Goal: Task Accomplishment & Management: Manage account settings

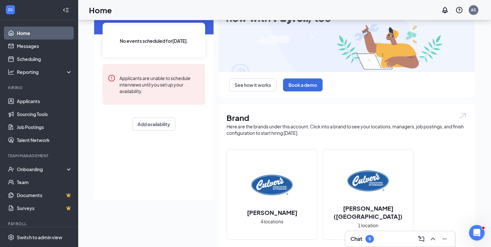
scroll to position [65, 0]
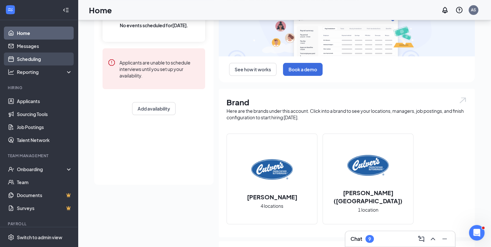
click at [43, 55] on link "Scheduling" at bounding box center [44, 59] width 55 height 13
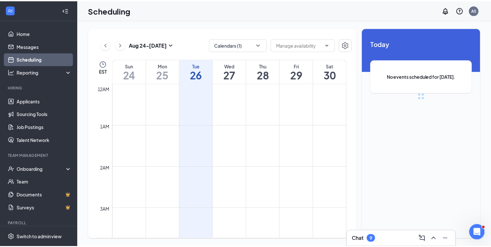
scroll to position [319, 0]
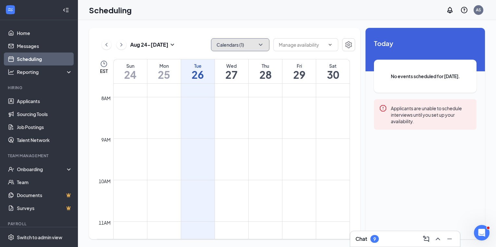
click at [265, 45] on button "Calendars (1)" at bounding box center [240, 44] width 58 height 13
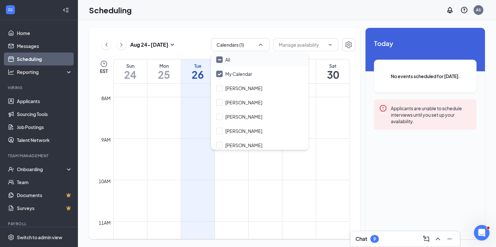
click at [221, 59] on input "All" at bounding box center [223, 59] width 14 height 6
checkbox input "true"
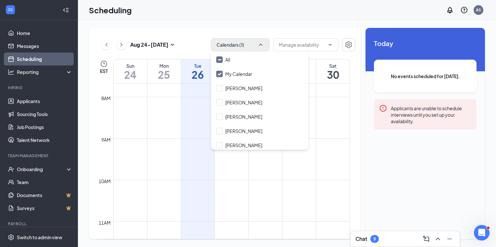
checkbox input "true"
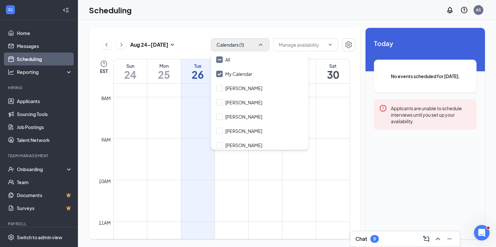
checkbox input "true"
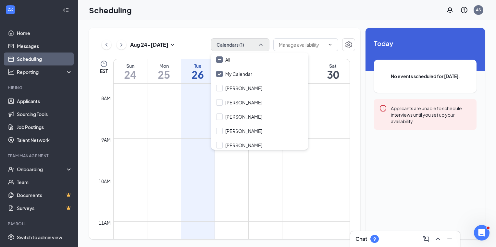
checkbox input "true"
click at [278, 29] on div "[DATE] - [DATE] All calendars EST Sun 24 Mon 25 Tue 26 Wed 27 Thu 28 Fri 29 Sat…" at bounding box center [224, 134] width 271 height 212
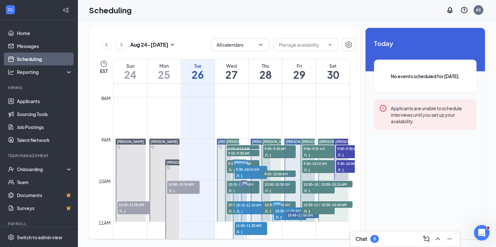
click at [237, 147] on span "9:00-9:15 AM" at bounding box center [243, 148] width 32 height 6
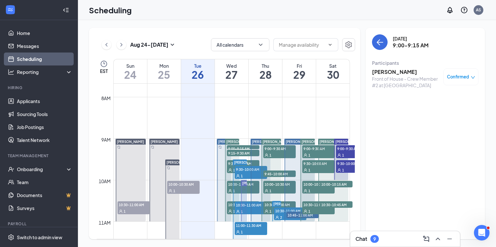
click at [230, 152] on span "9:15-9:30 AM" at bounding box center [243, 153] width 32 height 6
click at [228, 164] on span "9:30-10:00 AM" at bounding box center [243, 163] width 32 height 6
click at [230, 184] on span "10:00-10:30 AM" at bounding box center [243, 184] width 32 height 6
click at [229, 206] on span "10:30-11:00 AM" at bounding box center [243, 204] width 32 height 6
click at [260, 45] on icon "ChevronDown" at bounding box center [260, 45] width 6 height 6
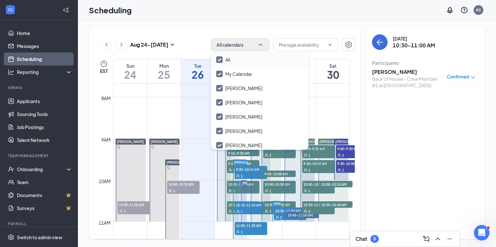
click at [222, 60] on input "All" at bounding box center [223, 59] width 14 height 6
checkbox input "false"
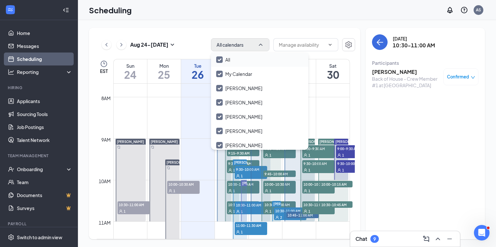
checkbox input "false"
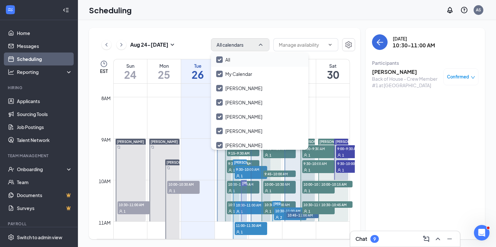
checkbox input "false"
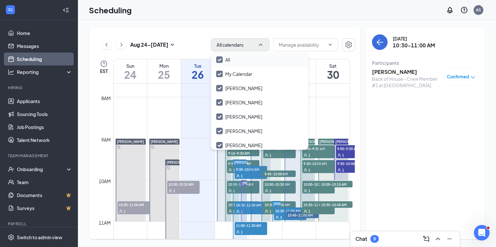
checkbox input "false"
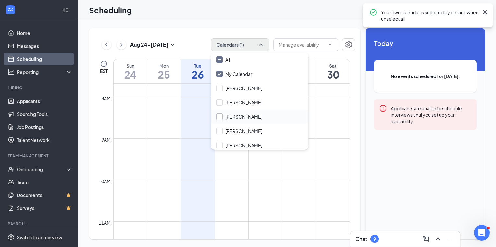
click at [218, 116] on input "[PERSON_NAME]" at bounding box center [239, 117] width 46 height 6
checkbox input "true"
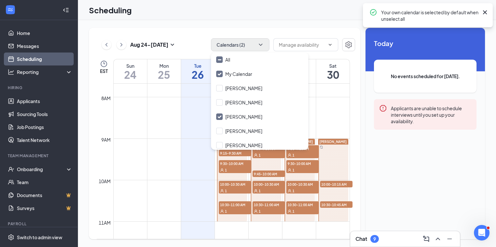
click at [175, 35] on div "[DATE] - [DATE] Calendars (2) EST Sun 24 Mon 25 Tue 26 Wed 27 Thu 28 Fri 29 Sat…" at bounding box center [224, 134] width 271 height 212
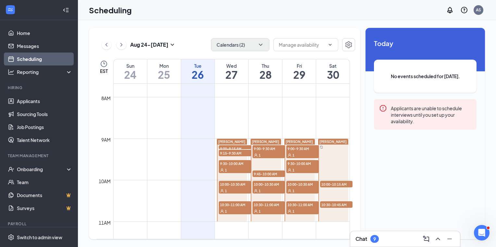
click at [232, 147] on span "9:00-9:15 AM" at bounding box center [235, 148] width 32 height 6
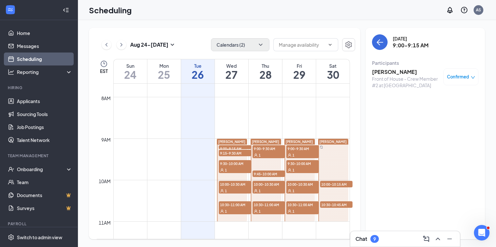
click at [233, 154] on span "9:15-9:30 AM" at bounding box center [235, 153] width 32 height 6
click at [237, 165] on span "9:30-10:00 AM" at bounding box center [235, 163] width 32 height 6
click at [232, 186] on span "10:00-10:30 AM" at bounding box center [235, 184] width 32 height 6
click at [230, 206] on span "10:30-11:00 AM" at bounding box center [235, 204] width 32 height 6
click at [265, 151] on span "9:00-9:30 AM" at bounding box center [268, 148] width 32 height 6
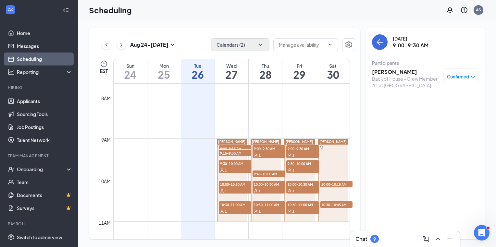
click at [270, 174] on span "9:45-10:00 AM" at bounding box center [268, 174] width 32 height 6
click at [273, 187] on span "10:00-10:30 AM" at bounding box center [268, 184] width 32 height 6
click at [276, 206] on span "10:30-11:00 AM" at bounding box center [268, 204] width 32 height 6
click at [293, 184] on span "10:00-10:30 AM" at bounding box center [302, 184] width 32 height 6
click at [298, 206] on span "10:30-11:00 AM" at bounding box center [302, 204] width 32 height 6
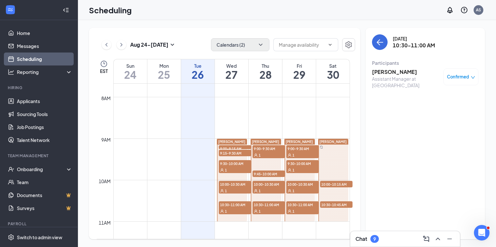
click at [335, 182] on span "10:00-10:15 AM" at bounding box center [336, 184] width 32 height 6
click at [336, 204] on span "10:30-10:45 AM" at bounding box center [336, 204] width 32 height 6
click at [27, 127] on link "Job Postings" at bounding box center [44, 127] width 55 height 13
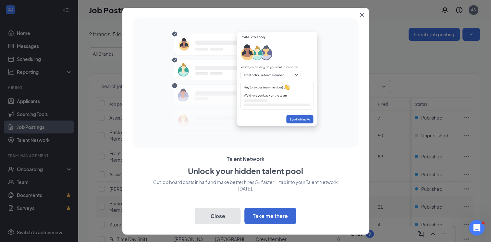
drag, startPoint x: 225, startPoint y: 215, endPoint x: 220, endPoint y: 213, distance: 5.7
click at [225, 215] on button "Close" at bounding box center [217, 216] width 45 height 16
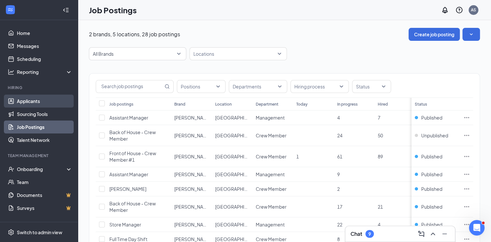
click at [24, 103] on link "Applicants" at bounding box center [44, 101] width 55 height 13
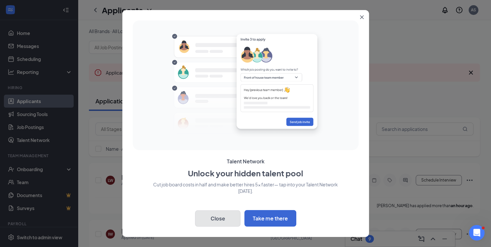
click at [220, 220] on button "Close" at bounding box center [217, 219] width 45 height 16
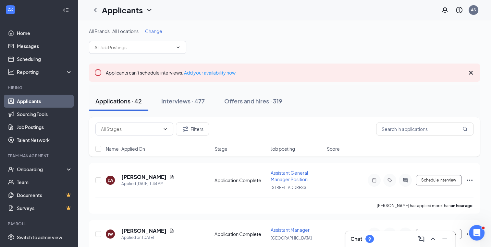
click at [154, 32] on span "Change" at bounding box center [153, 31] width 17 height 6
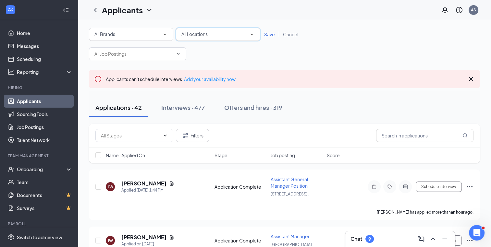
click at [253, 34] on icon "SmallChevronDown" at bounding box center [251, 35] width 3 height 2
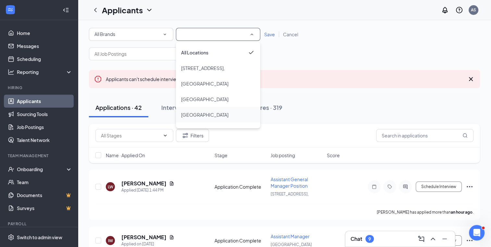
click at [204, 115] on span "[GEOGRAPHIC_DATA]" at bounding box center [204, 115] width 47 height 6
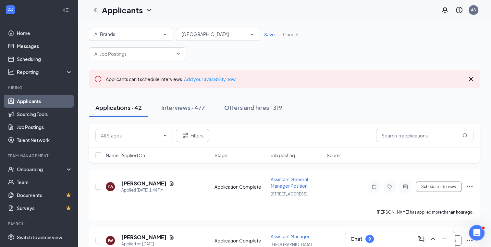
click at [268, 33] on span "Save" at bounding box center [269, 34] width 11 height 6
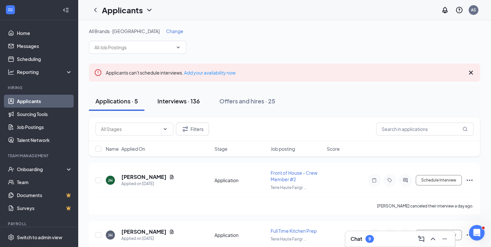
click at [165, 98] on div "Interviews · 136" at bounding box center [178, 101] width 43 height 8
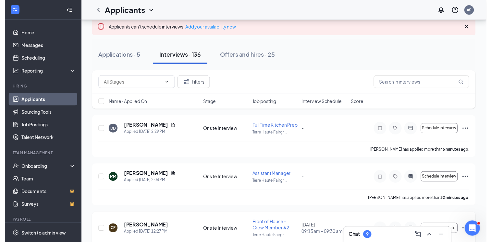
scroll to position [65, 0]
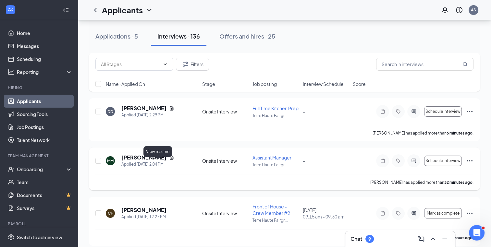
click at [170, 160] on icon "Document" at bounding box center [172, 157] width 4 height 4
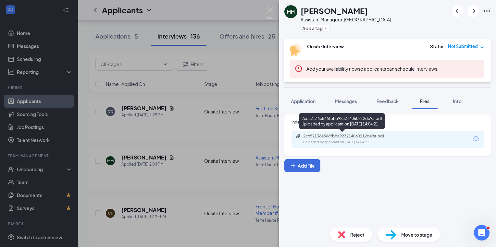
click at [320, 139] on div "2cc52136e566fbba923214060212de9a.pdf Uploaded by applicant on [DATE] 14:04:21" at bounding box center [347, 139] width 105 height 11
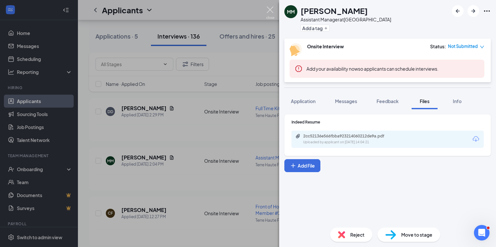
click at [268, 13] on img at bounding box center [270, 12] width 8 height 13
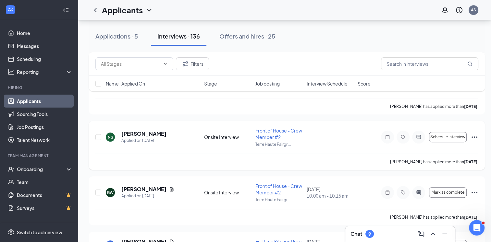
scroll to position [519, 0]
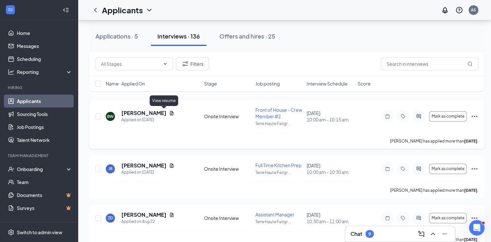
click at [169, 114] on icon "Document" at bounding box center [171, 113] width 5 height 5
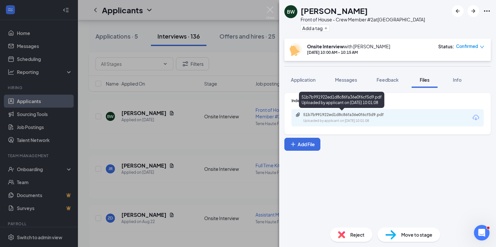
click at [367, 123] on div "Uploaded by applicant on [DATE] 10:01:08" at bounding box center [351, 120] width 97 height 5
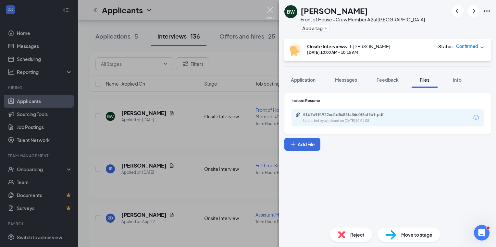
click at [268, 7] on img at bounding box center [270, 12] width 8 height 13
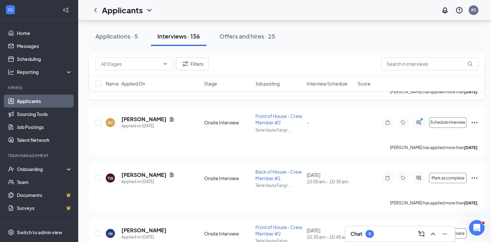
scroll to position [1200, 0]
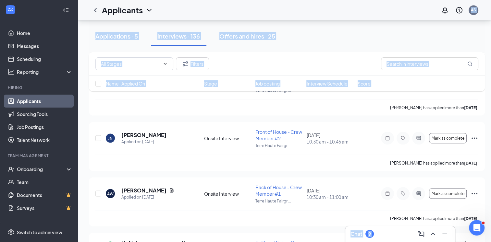
click at [354, 45] on div "Applications · 5 Interviews · 136 Offers and hires · 25" at bounding box center [287, 36] width 396 height 19
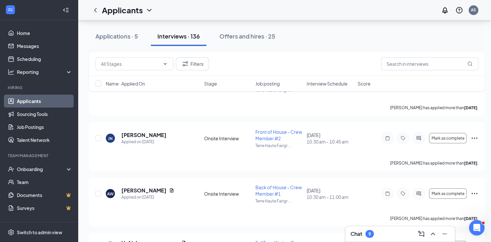
click at [41, 103] on link "Applicants" at bounding box center [44, 101] width 55 height 13
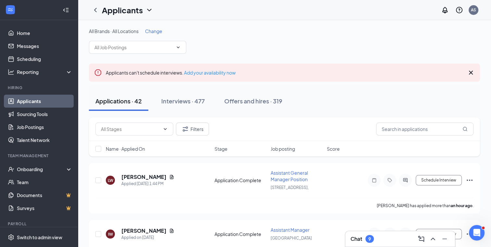
scroll to position [19, 0]
